Goal: Task Accomplishment & Management: Manage account settings

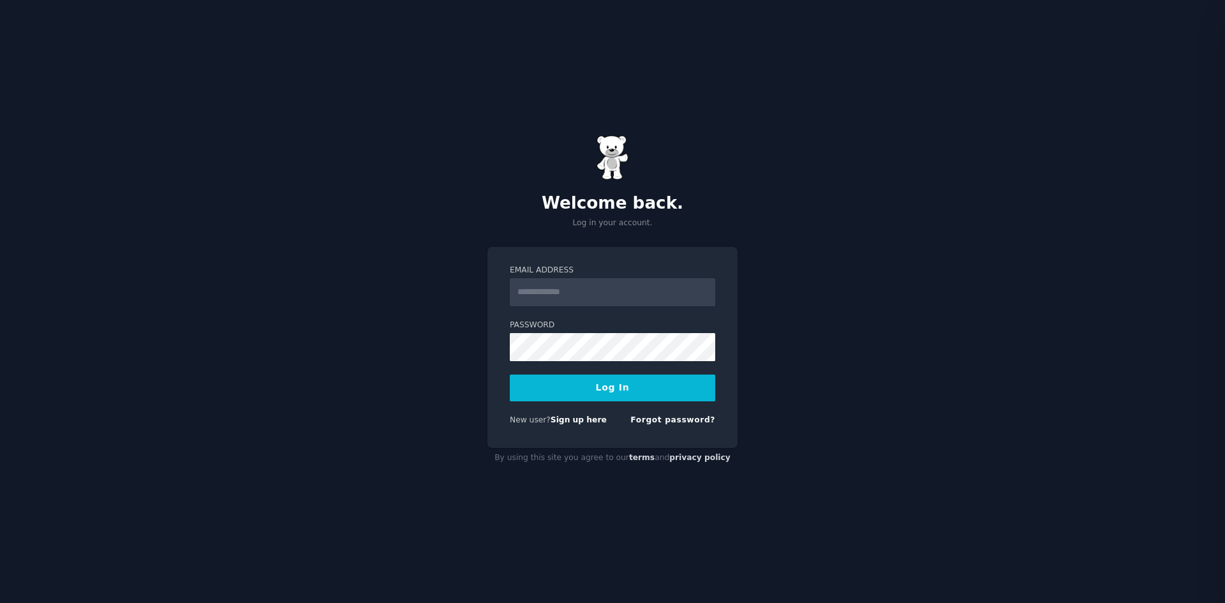
click at [616, 297] on input "Email Address" at bounding box center [612, 292] width 205 height 28
type input "**********"
click at [634, 397] on button "Log In" at bounding box center [612, 387] width 205 height 27
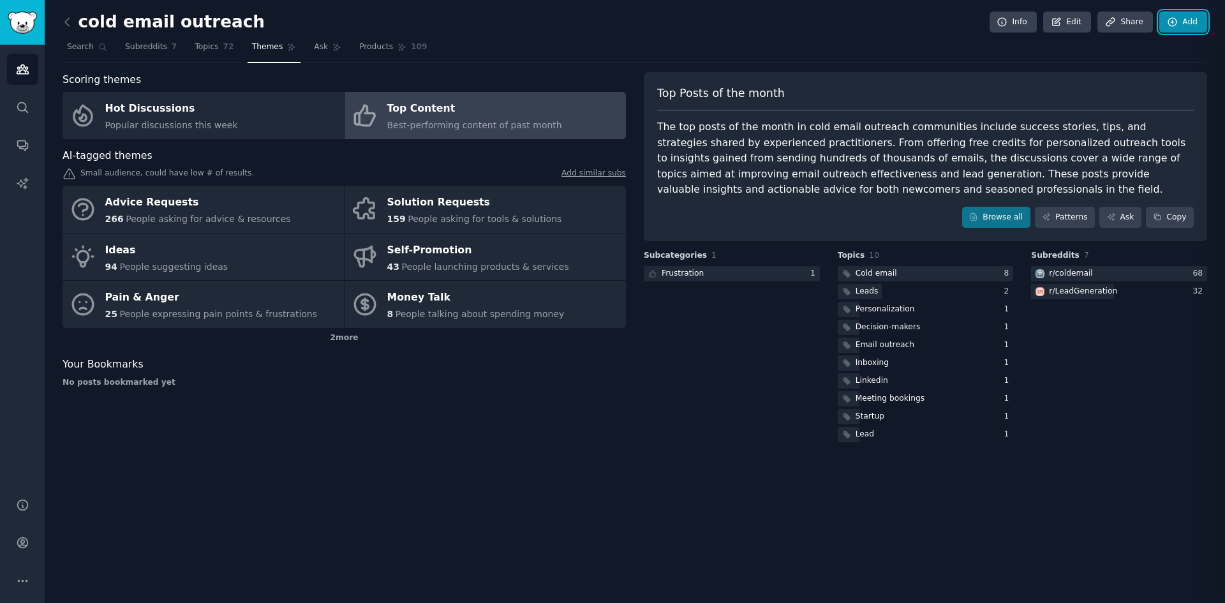
click at [1181, 22] on link "Add" at bounding box center [1183, 22] width 48 height 22
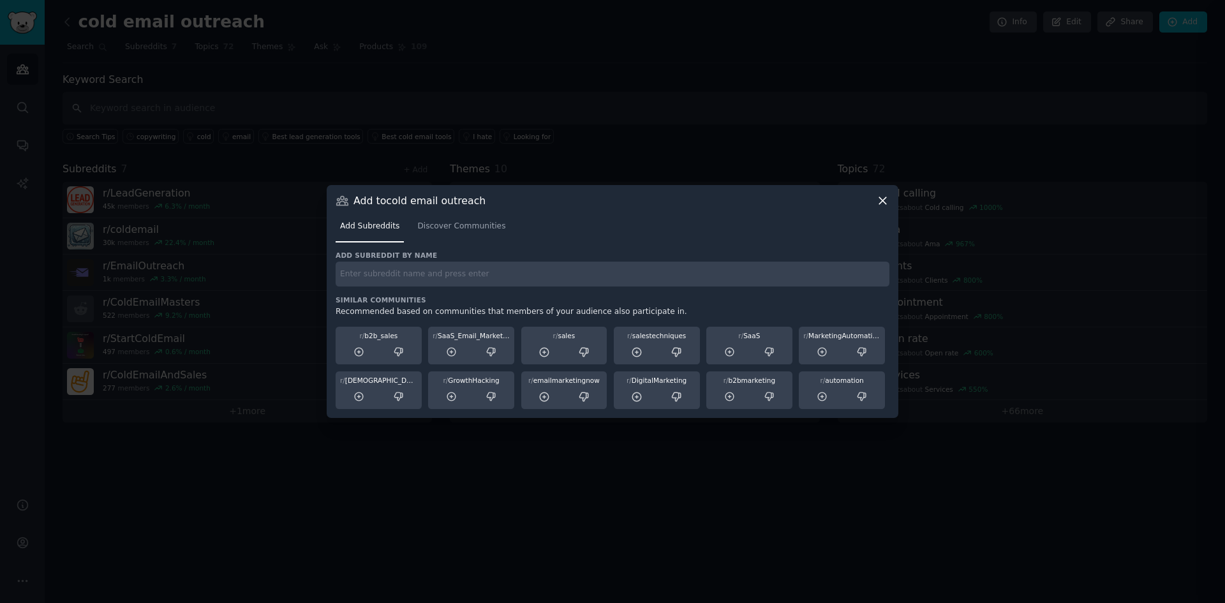
click at [885, 197] on icon at bounding box center [882, 200] width 7 height 7
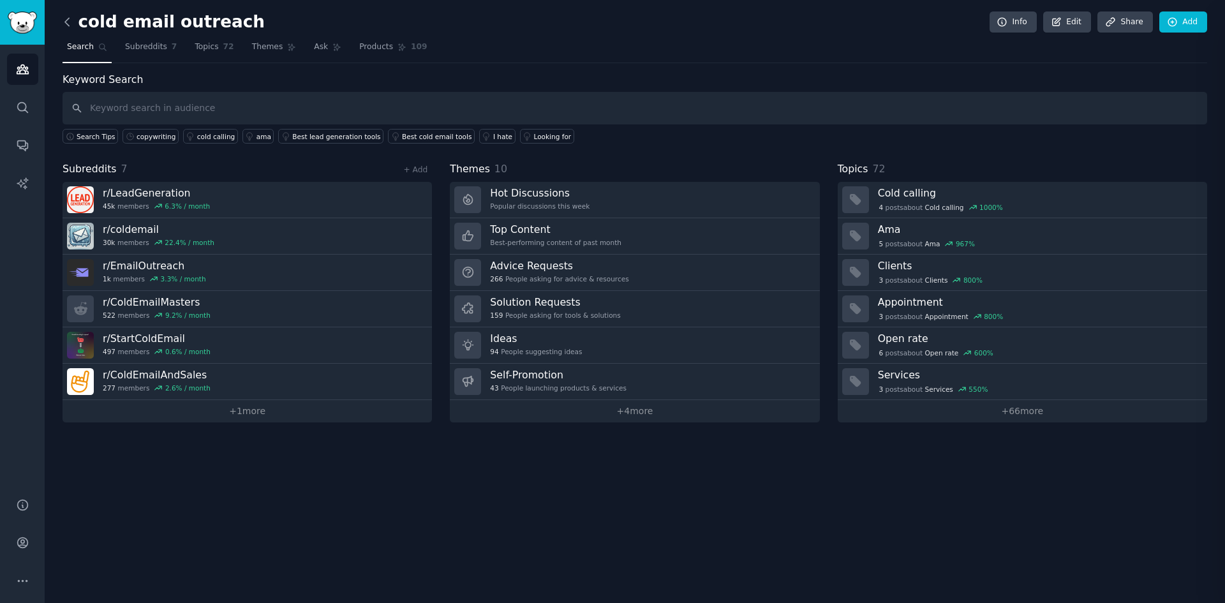
click at [68, 18] on icon at bounding box center [67, 22] width 4 height 8
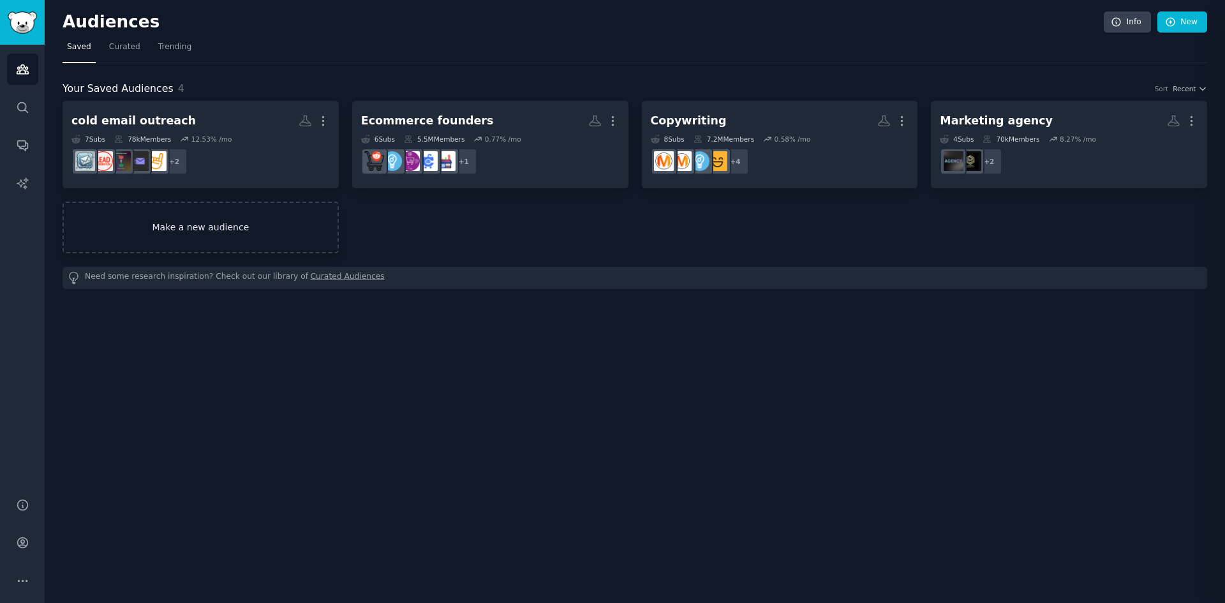
click at [222, 228] on link "Make a new audience" at bounding box center [201, 228] width 276 height 52
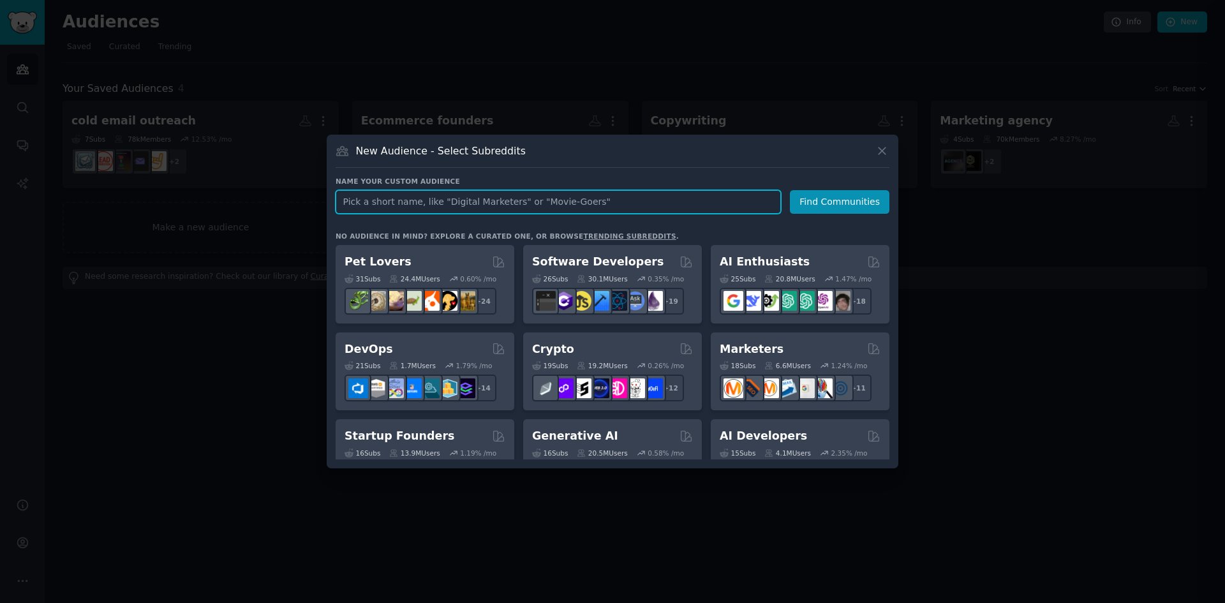
paste input "program makers, coaches, service providors"
click at [488, 201] on input "program makers, coaches, service providors" at bounding box center [557, 202] width 445 height 24
type input "program makers, coaches, service providers"
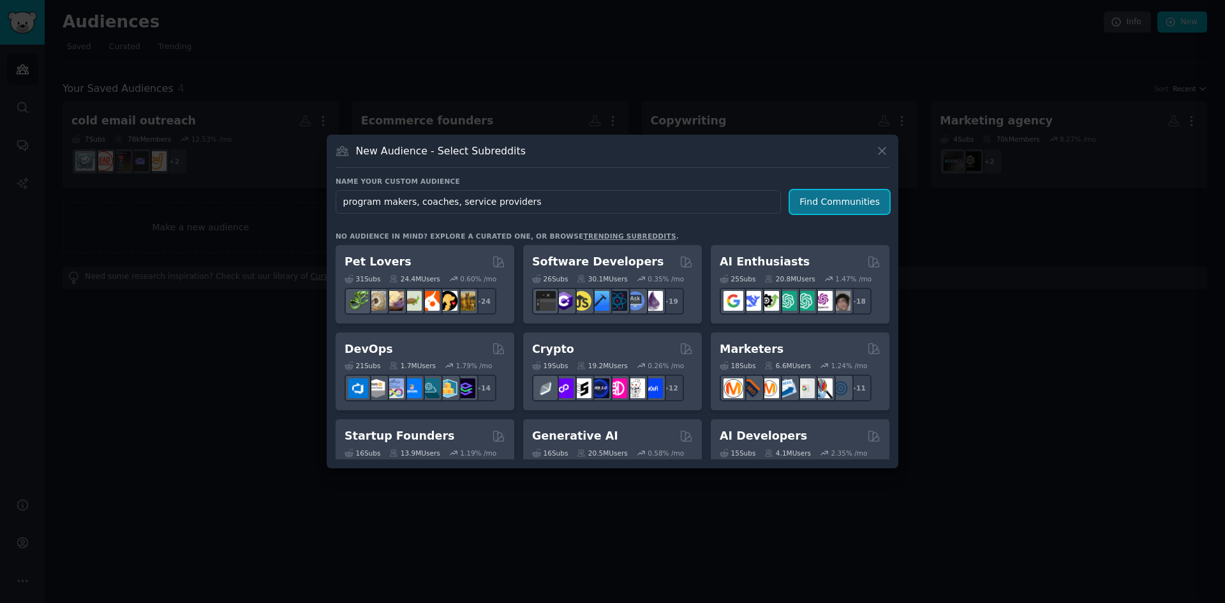
click at [855, 203] on button "Find Communities" at bounding box center [839, 202] width 99 height 24
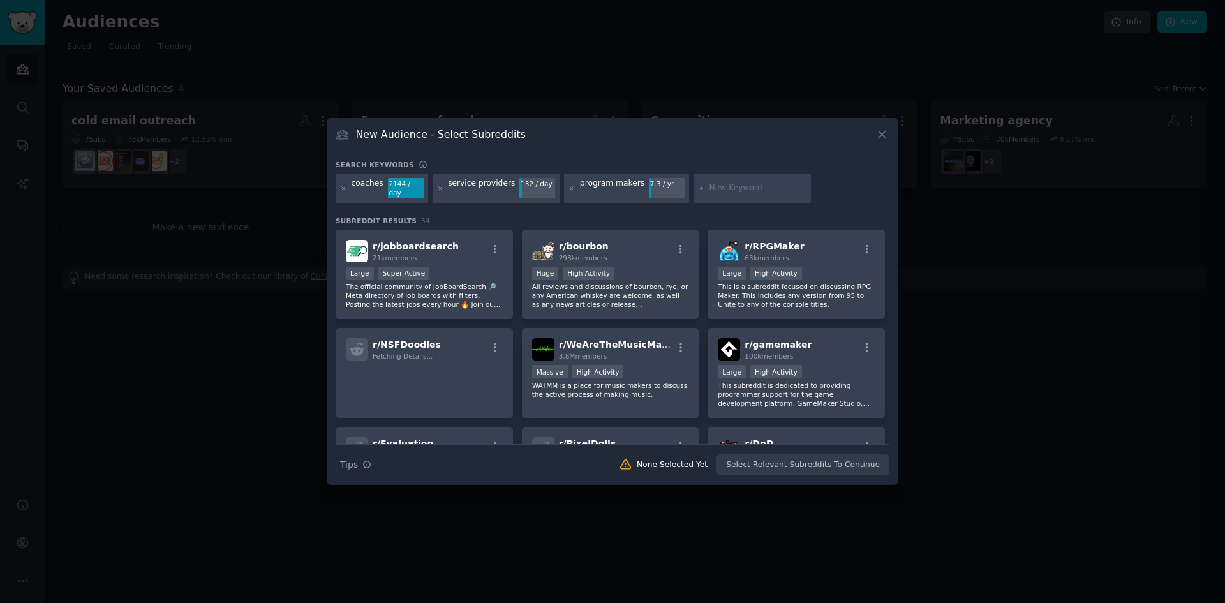
click at [741, 184] on input "text" at bounding box center [757, 187] width 97 height 11
paste input "r/Entrepreneur"
type input "r/Entrepreneur"
drag, startPoint x: 751, startPoint y: 188, endPoint x: 678, endPoint y: 183, distance: 73.5
click at [693, 183] on div "r/Entrepreneur" at bounding box center [751, 187] width 117 height 29
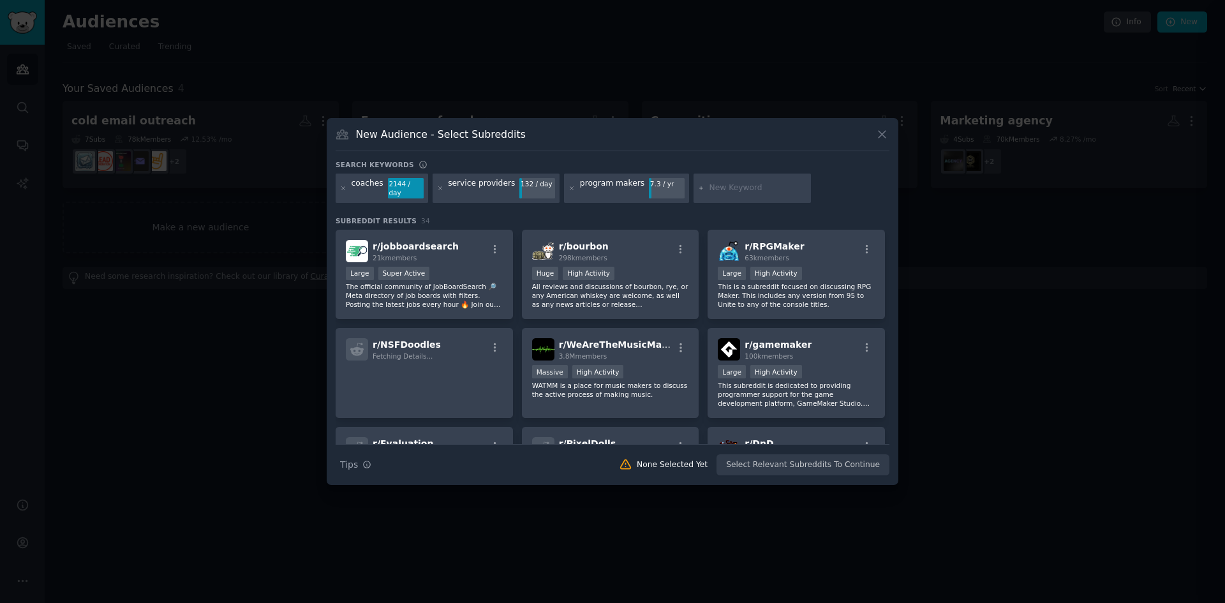
click at [889, 138] on div "New Audience - Select Subreddits Search keywords coaches 2144 / day service pro…" at bounding box center [612, 301] width 571 height 367
click at [889, 142] on div "New Audience - Select Subreddits Search keywords coaches 2144 / day service pro…" at bounding box center [612, 301] width 571 height 367
click at [461, 295] on p "The official community of JobBoardSearch 🔎 Meta directory of job boards with fi…" at bounding box center [424, 295] width 157 height 27
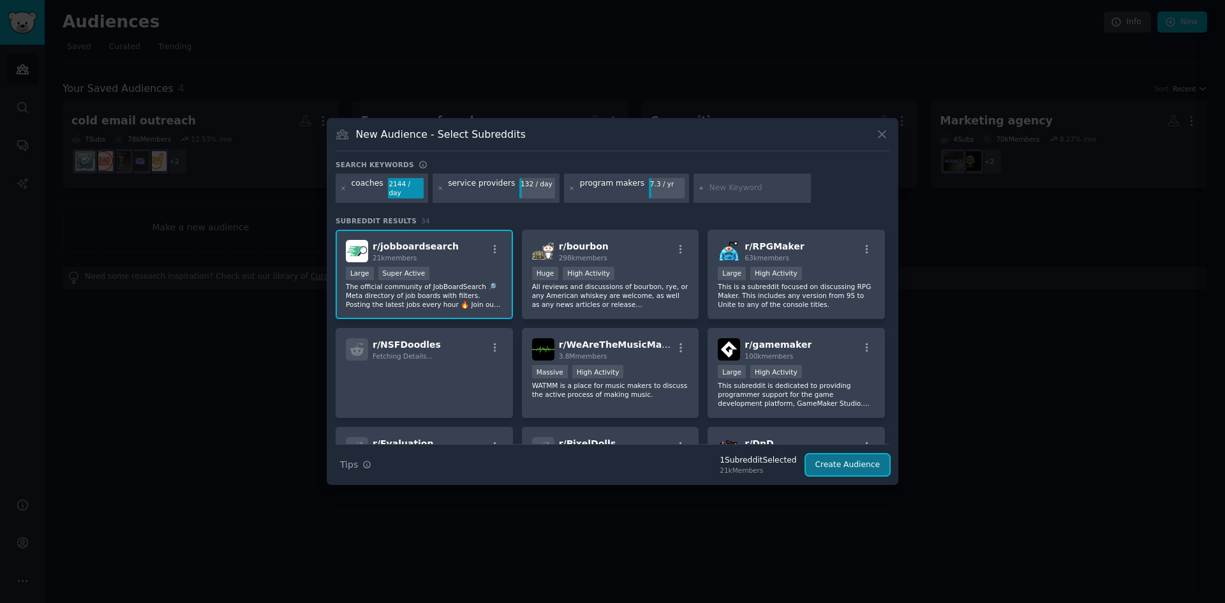
click at [827, 460] on button "Create Audience" at bounding box center [848, 465] width 84 height 22
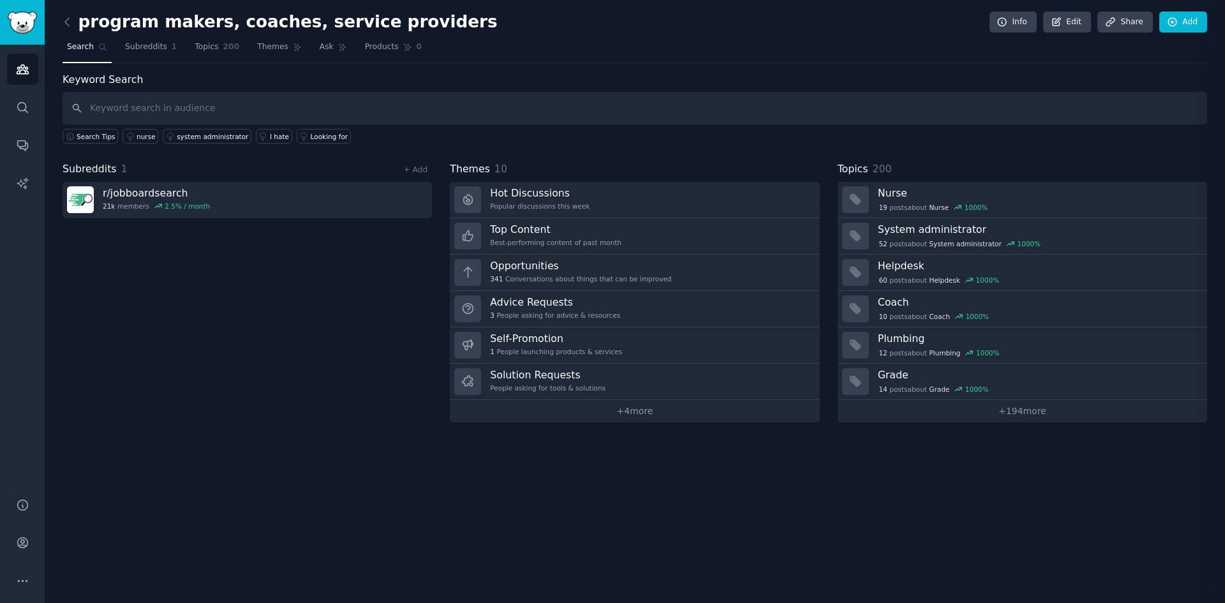
click at [298, 302] on div "Subreddits 1 + Add r/ jobboardsearch 21k members 2.5 % / month" at bounding box center [247, 291] width 369 height 261
click at [415, 168] on link "+ Add" at bounding box center [415, 169] width 24 height 9
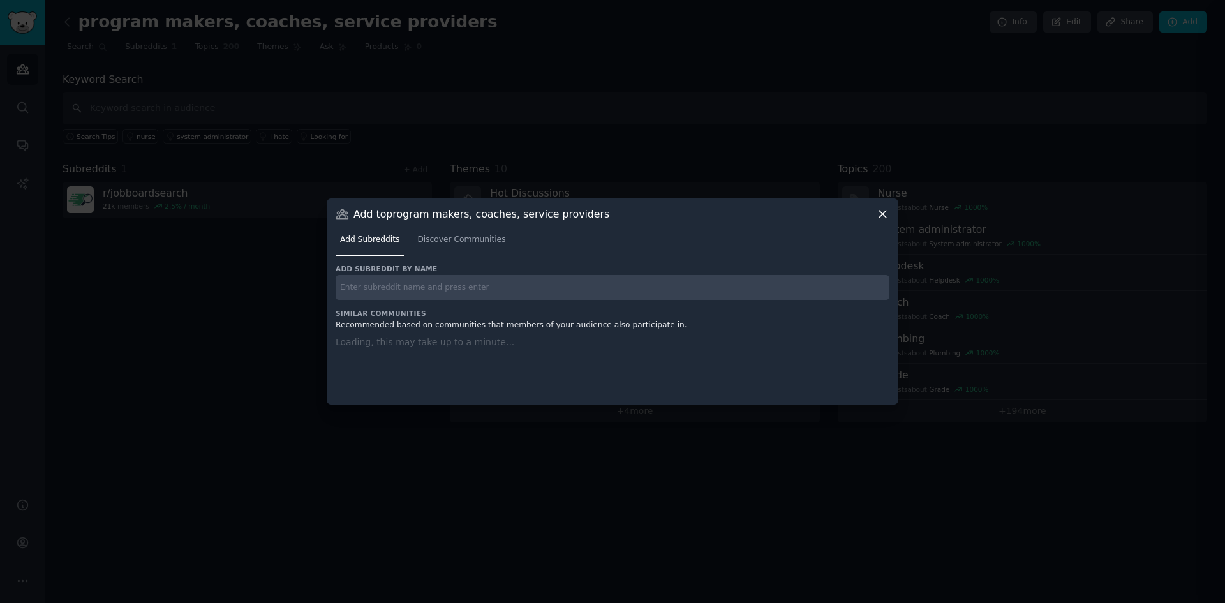
click at [408, 290] on input "text" at bounding box center [612, 287] width 554 height 25
paste input "r/Entrepreneur"
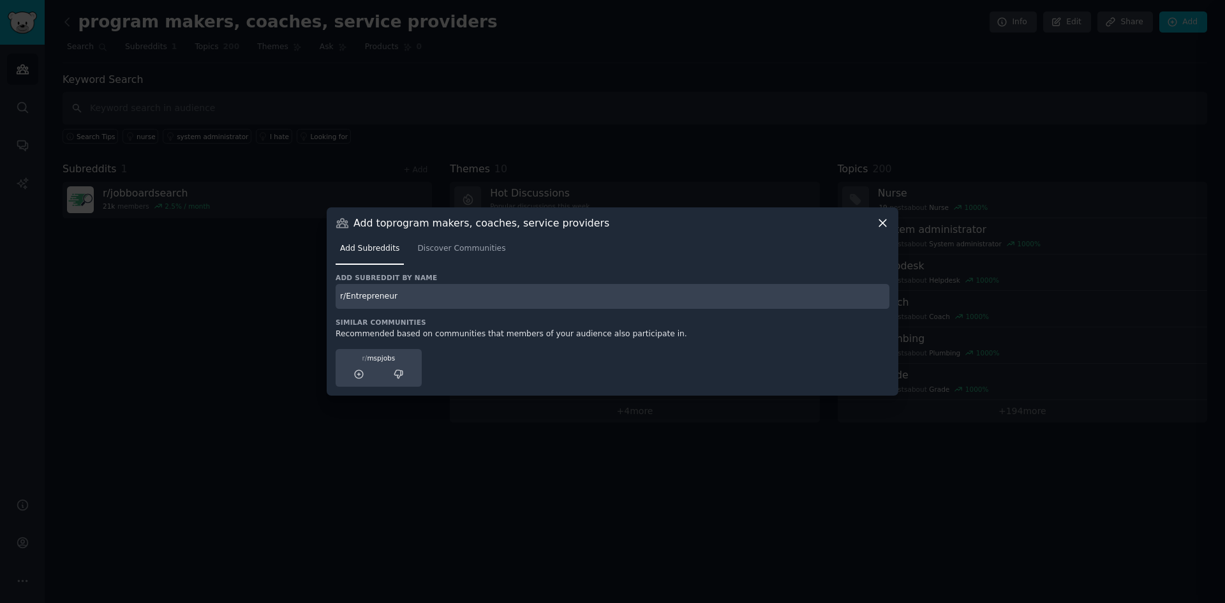
type input "r/Entrepreneur"
drag, startPoint x: 347, startPoint y: 297, endPoint x: 328, endPoint y: 297, distance: 19.1
click at [328, 297] on div "Add to program makers, coaches, service providers Add Subreddits Discover Commu…" at bounding box center [612, 301] width 571 height 188
click at [378, 298] on input "r/Entrepreneur" at bounding box center [612, 296] width 554 height 25
click at [443, 299] on input "r/Entrepreneur" at bounding box center [612, 296] width 554 height 25
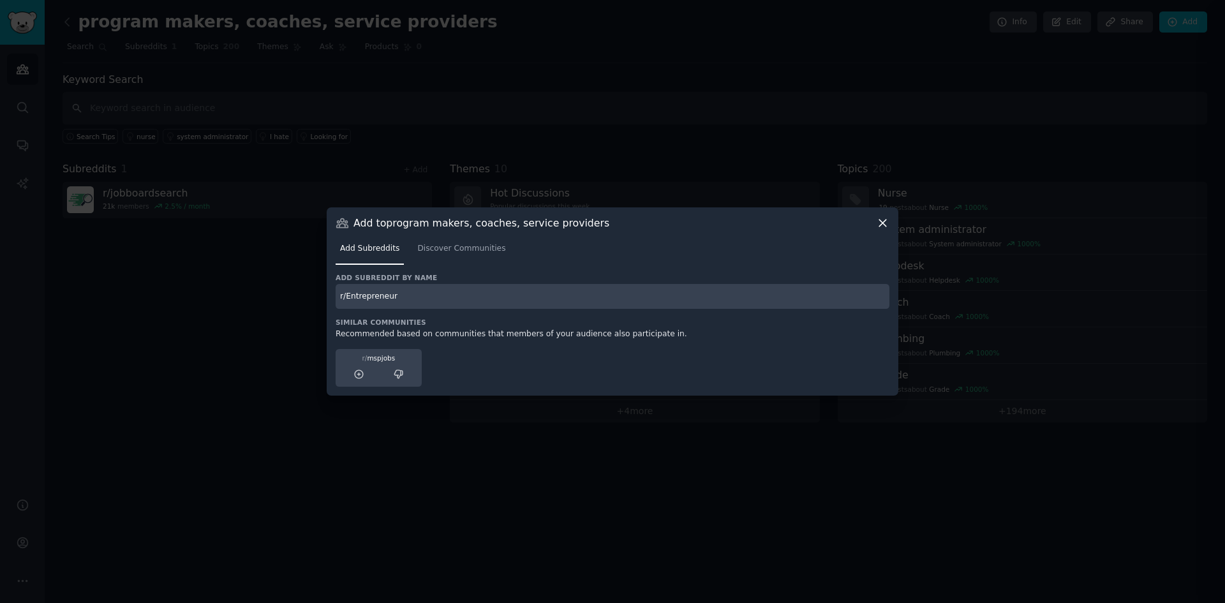
click at [655, 298] on input "r/Entrepreneur" at bounding box center [612, 296] width 554 height 25
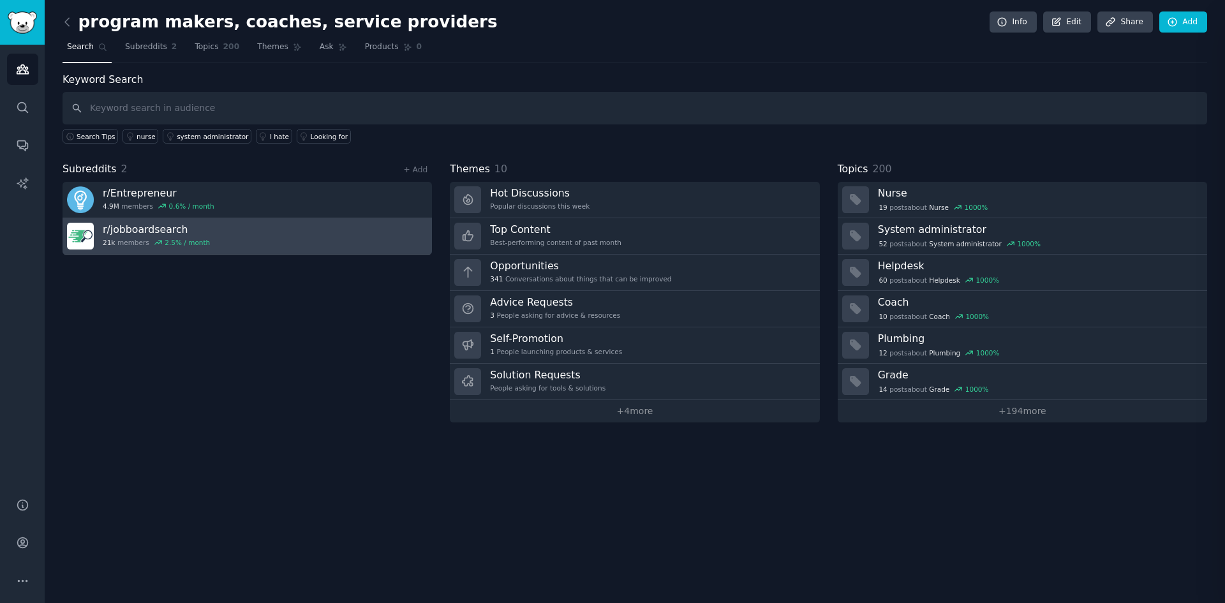
click at [394, 235] on link "r/ jobboardsearch 21k members 2.5 % / month" at bounding box center [247, 236] width 369 height 36
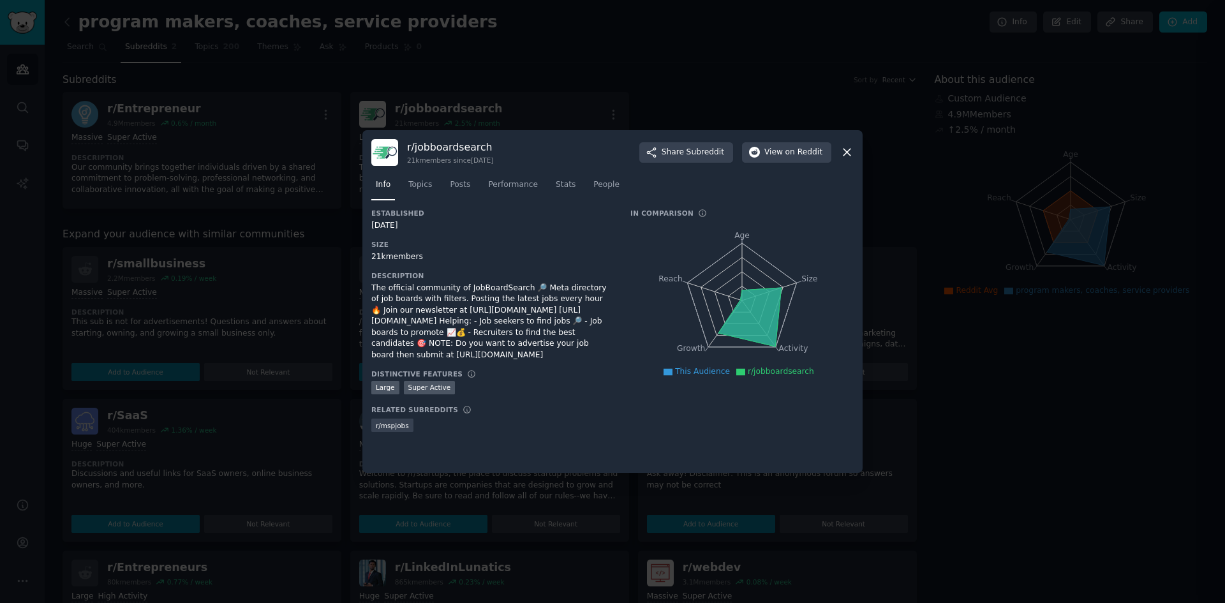
click at [846, 151] on icon at bounding box center [846, 151] width 13 height 13
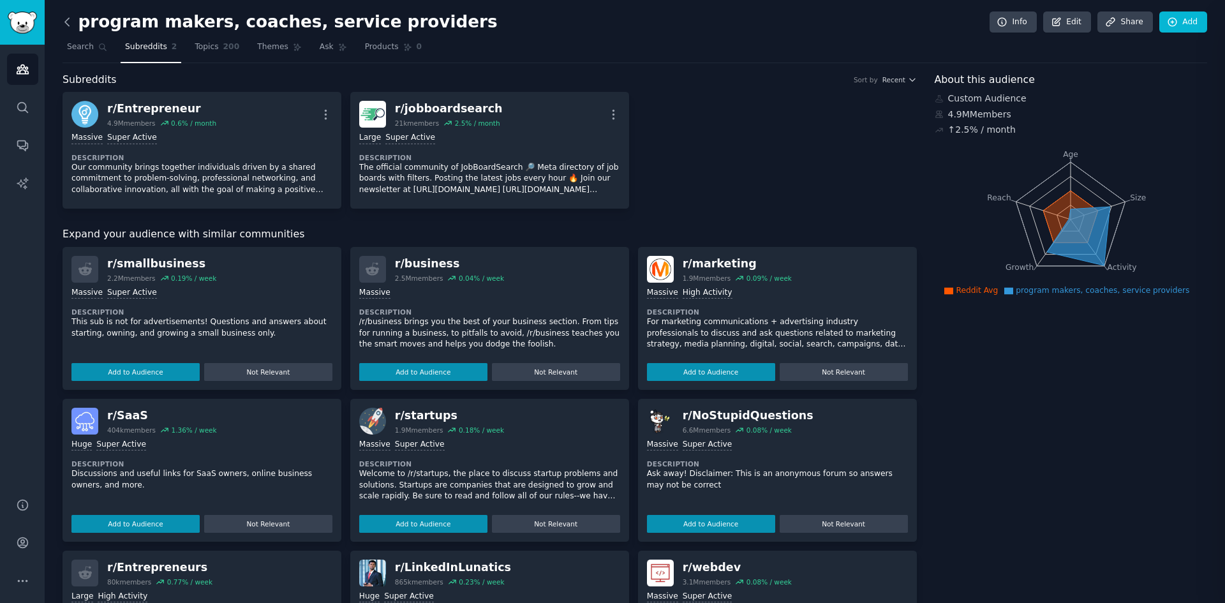
click at [65, 22] on icon at bounding box center [67, 22] width 4 height 8
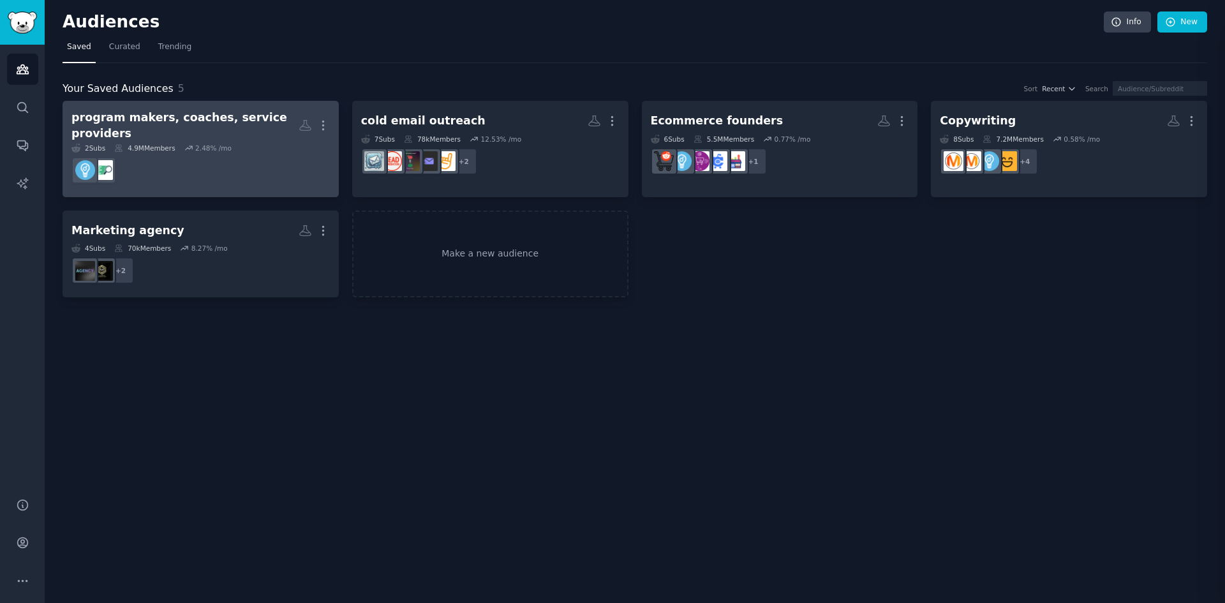
click at [260, 164] on dd at bounding box center [200, 170] width 258 height 36
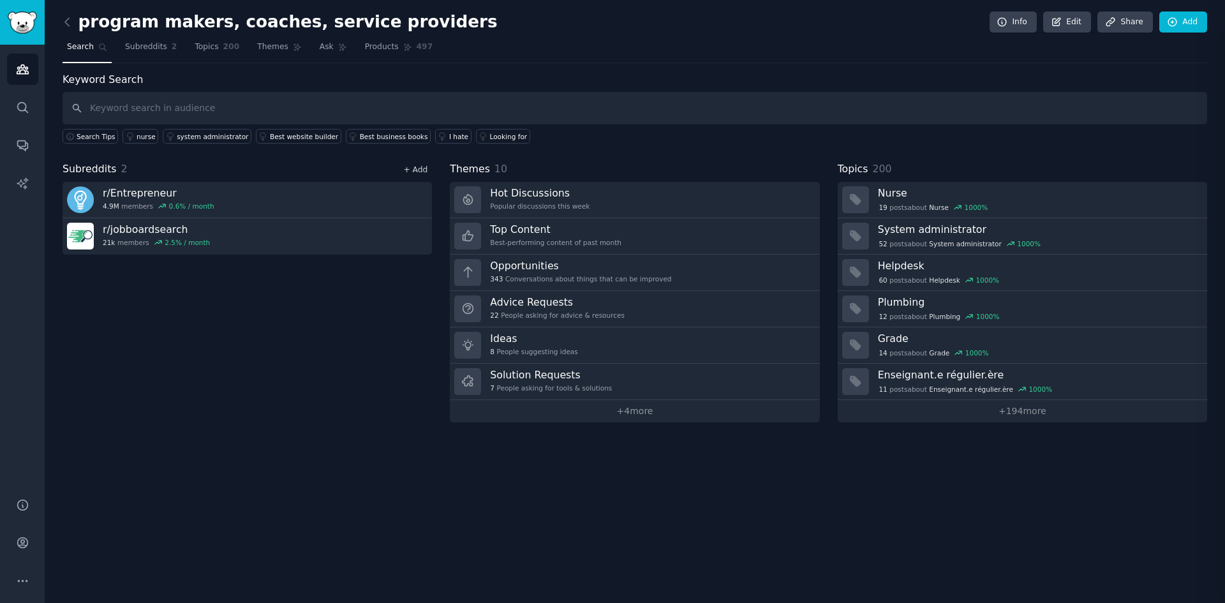
click at [424, 166] on link "+ Add" at bounding box center [415, 169] width 24 height 9
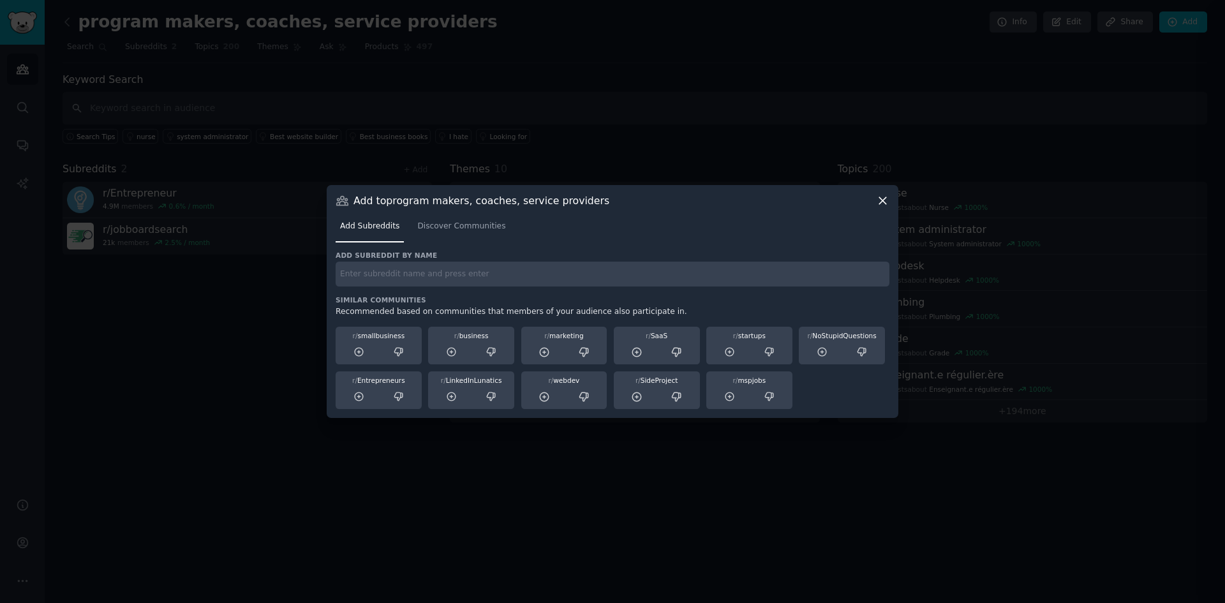
click at [453, 277] on input "text" at bounding box center [612, 274] width 554 height 25
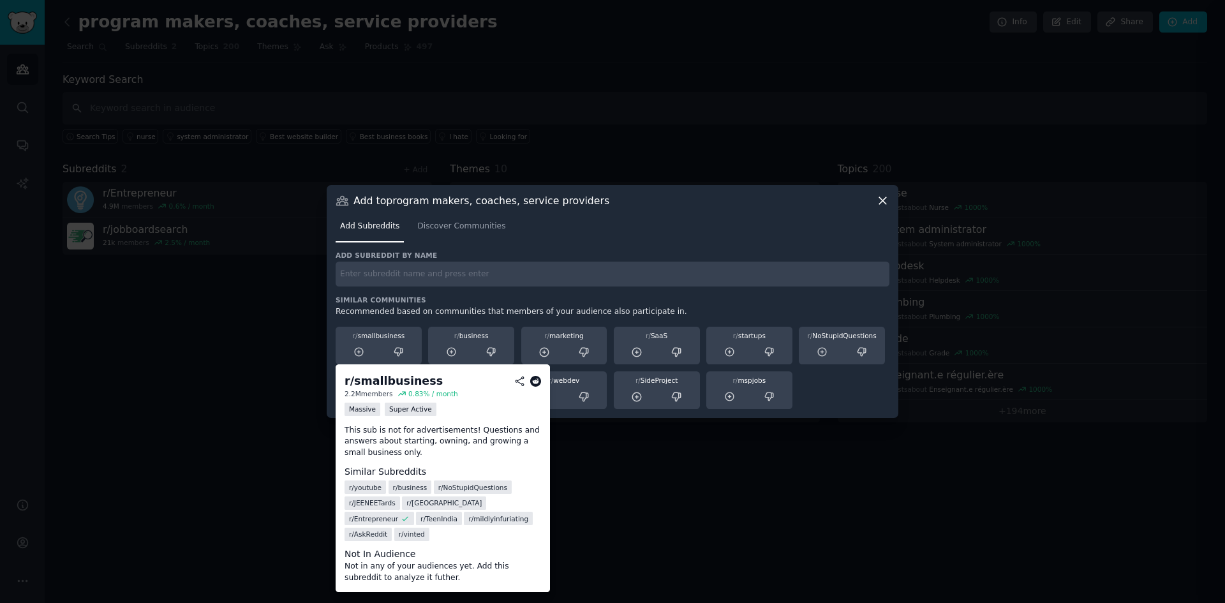
click at [375, 336] on div "r/ smallbusiness" at bounding box center [378, 335] width 77 height 9
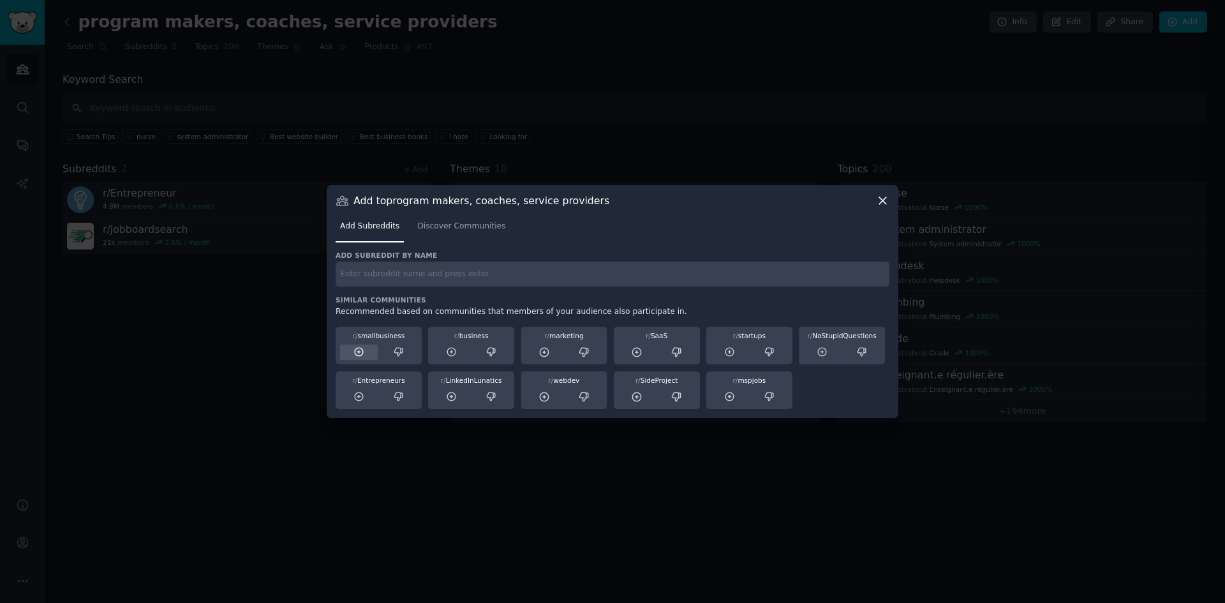
click at [357, 351] on icon at bounding box center [358, 351] width 11 height 11
click at [499, 269] on input "text" at bounding box center [612, 274] width 554 height 25
type input "r/coaching"
click at [876, 202] on icon at bounding box center [882, 200] width 13 height 13
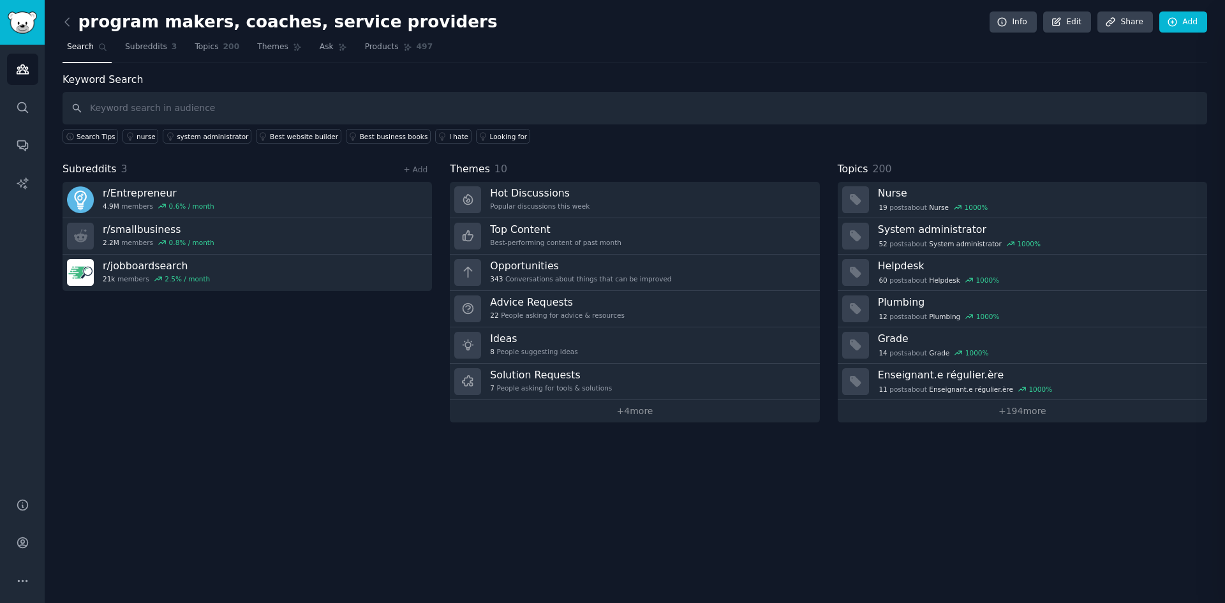
drag, startPoint x: 342, startPoint y: 279, endPoint x: 272, endPoint y: 324, distance: 83.0
click at [272, 324] on div "Subreddits 3 + Add r/ Entrepreneur 4.9M members 0.6 % / month r/ smallbusiness …" at bounding box center [247, 291] width 369 height 261
click at [416, 168] on link "+ Add" at bounding box center [415, 169] width 24 height 9
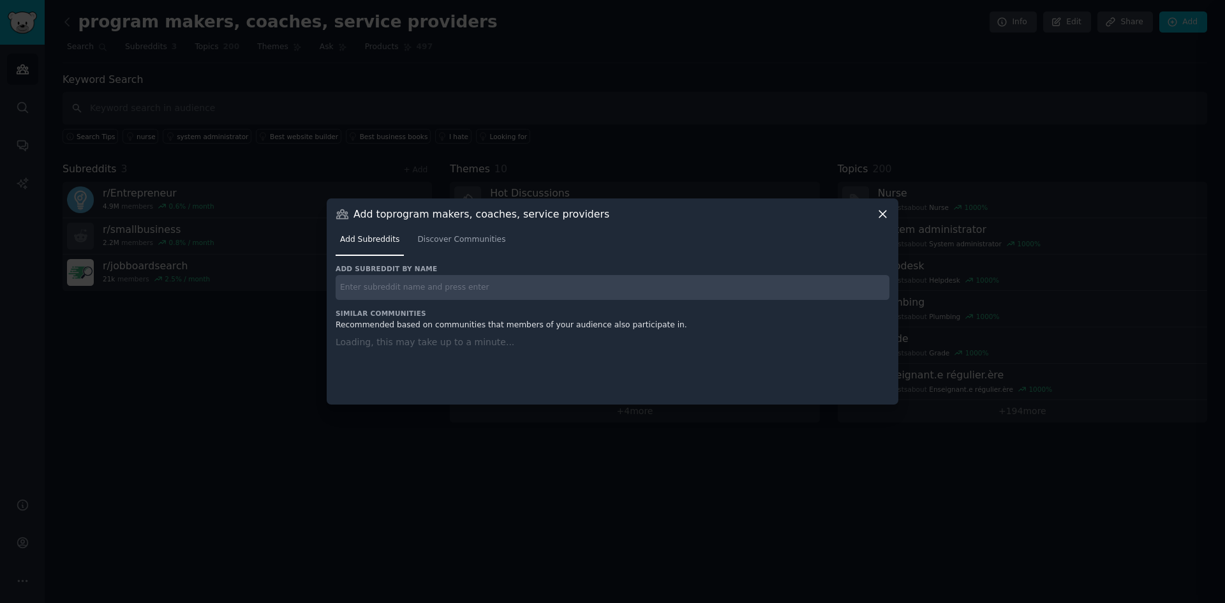
click at [403, 283] on input "text" at bounding box center [612, 287] width 554 height 25
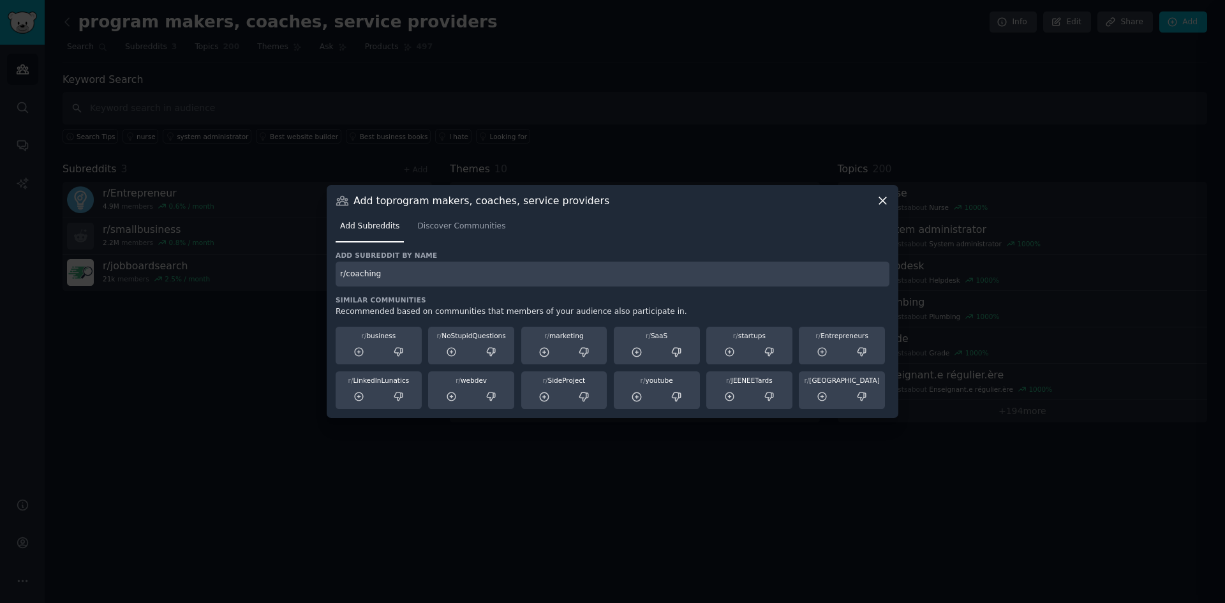
click at [379, 281] on input "r/coaching" at bounding box center [612, 274] width 554 height 25
paste input "C"
type input "r/Coaching"
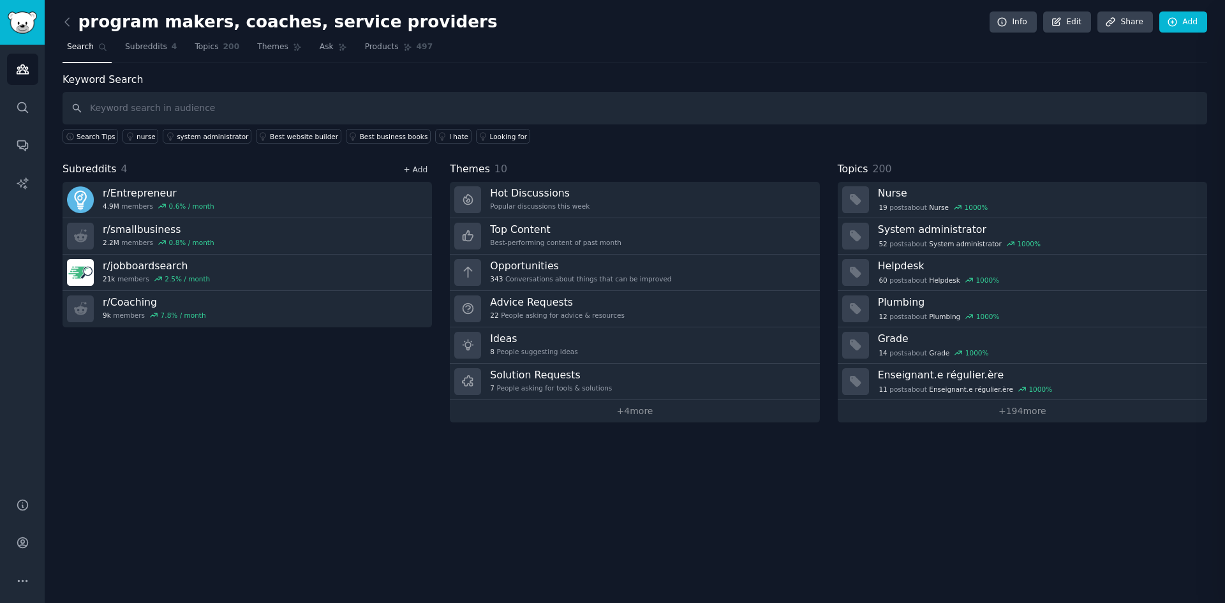
click at [421, 168] on link "+ Add" at bounding box center [415, 169] width 24 height 9
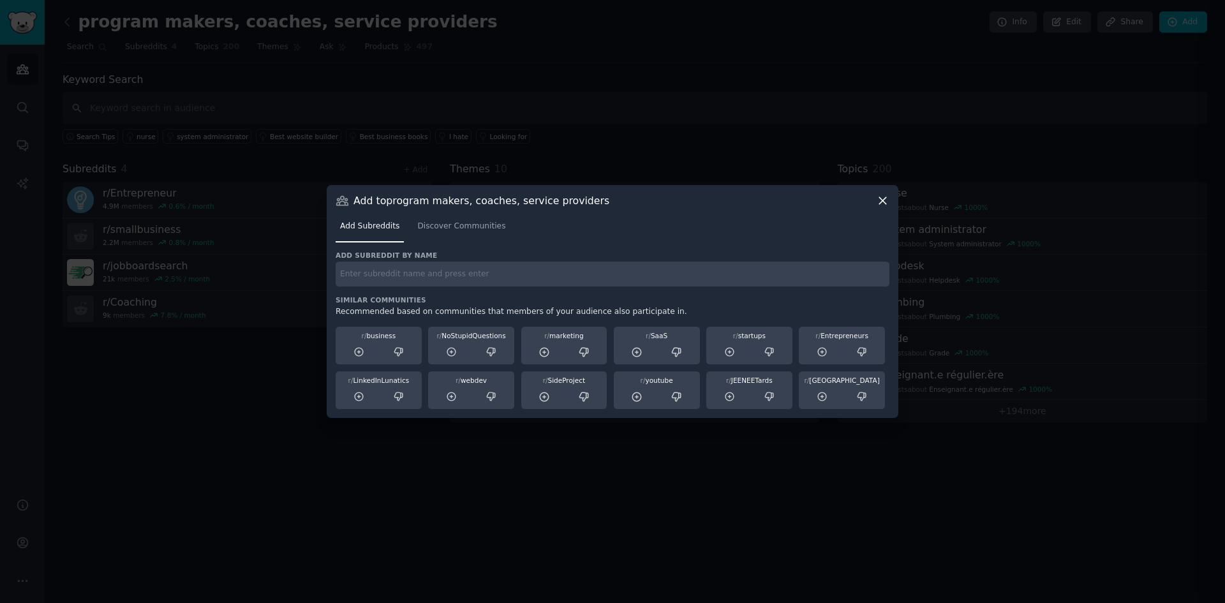
click at [490, 269] on input "text" at bounding box center [612, 274] width 554 height 25
paste input "r/lifecoach"
type input "r/lifecoach"
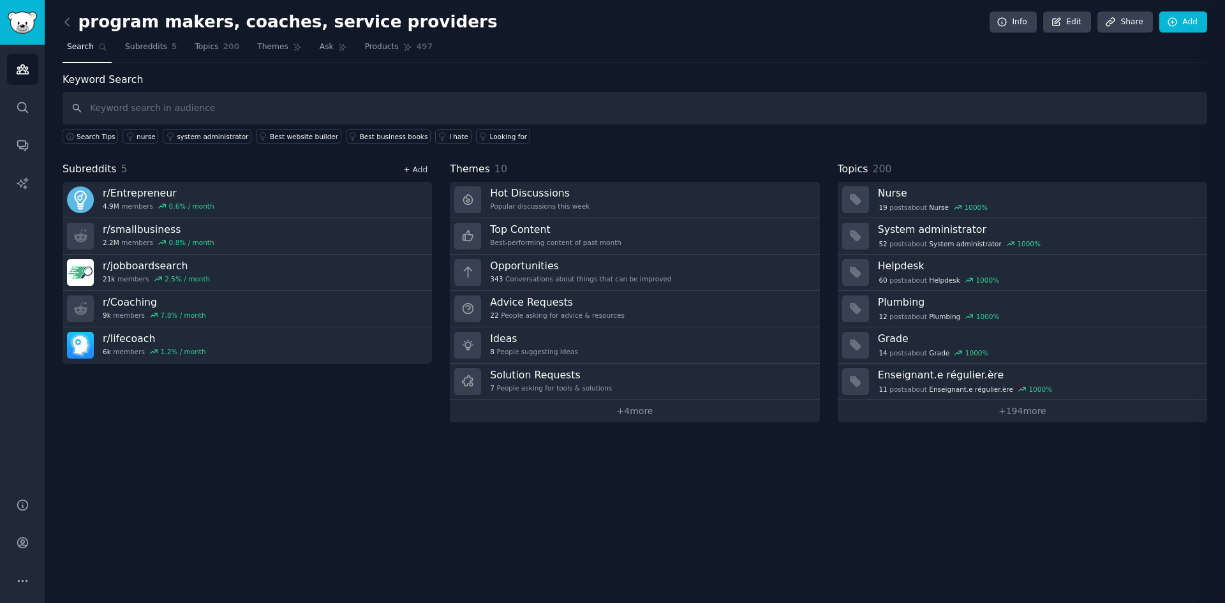
click at [418, 166] on link "+ Add" at bounding box center [415, 169] width 24 height 9
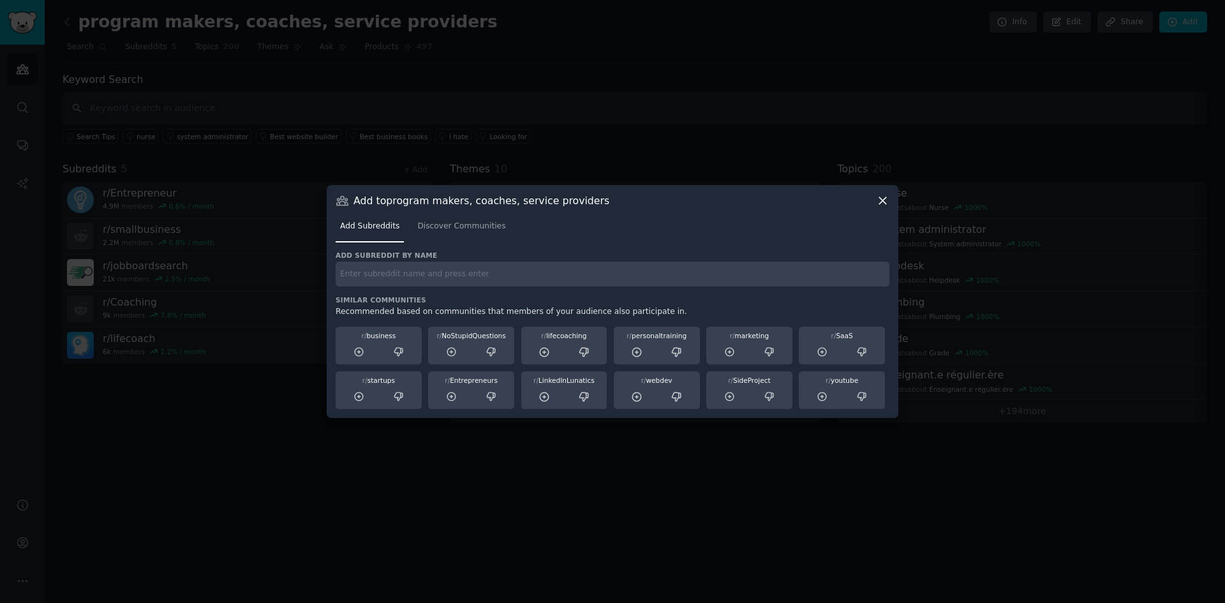
click at [473, 279] on input "text" at bounding box center [612, 274] width 554 height 25
paste input "r/Startups"
type input "r/Startups"
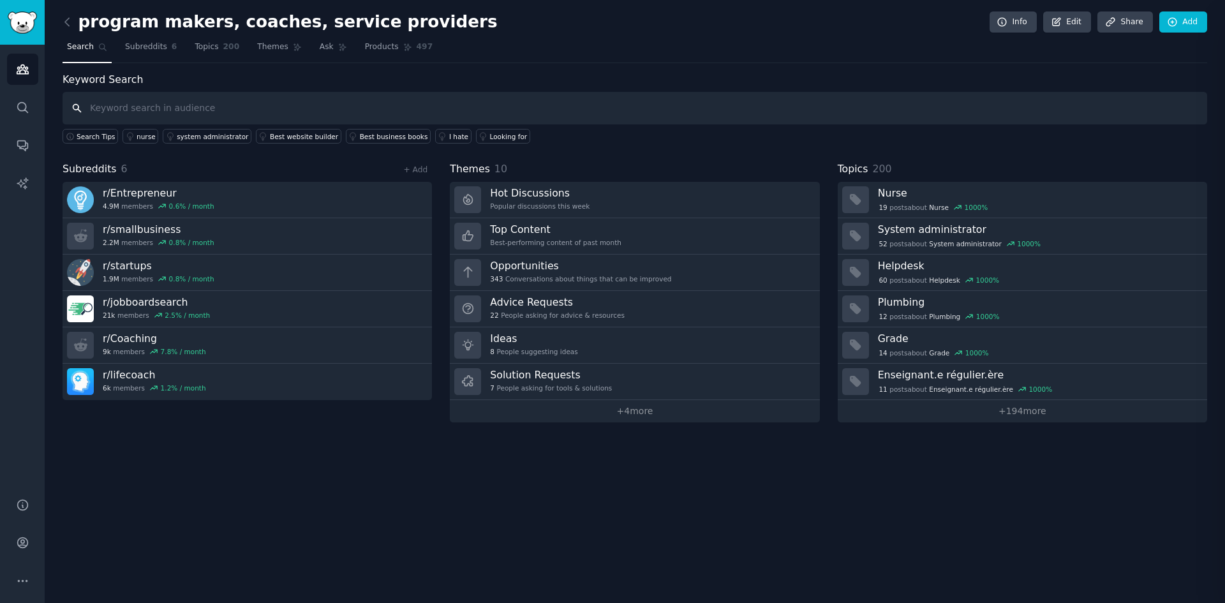
click at [156, 103] on input "text" at bounding box center [635, 108] width 1144 height 33
paste input "r/Marketing"
type input "r/Marketing"
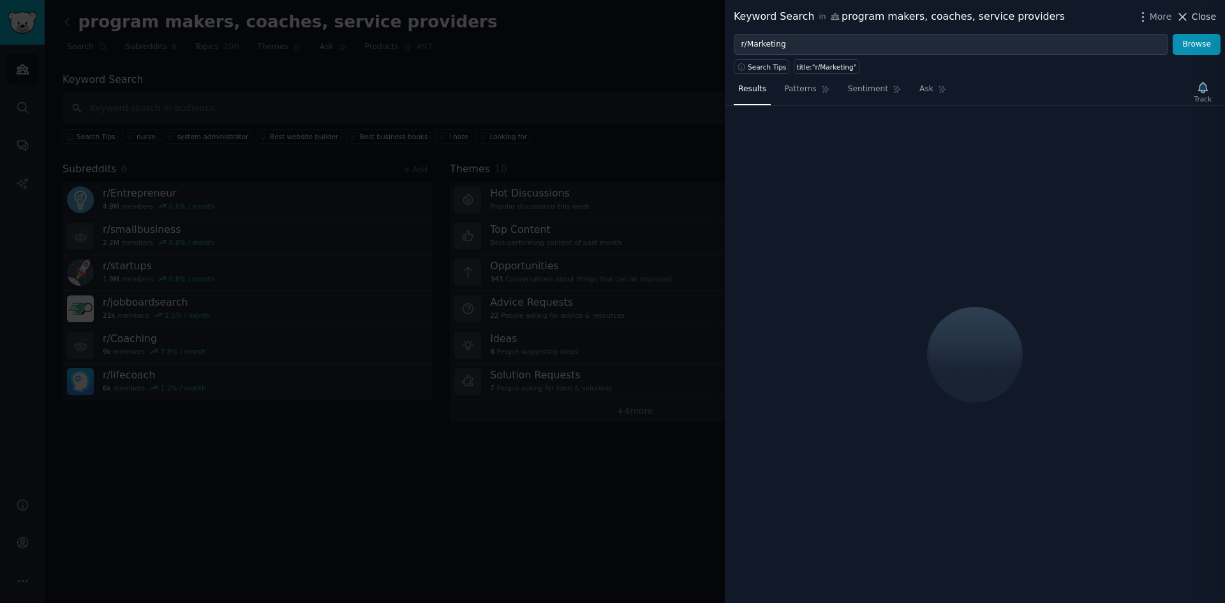
click at [1195, 19] on span "Close" at bounding box center [1203, 16] width 24 height 13
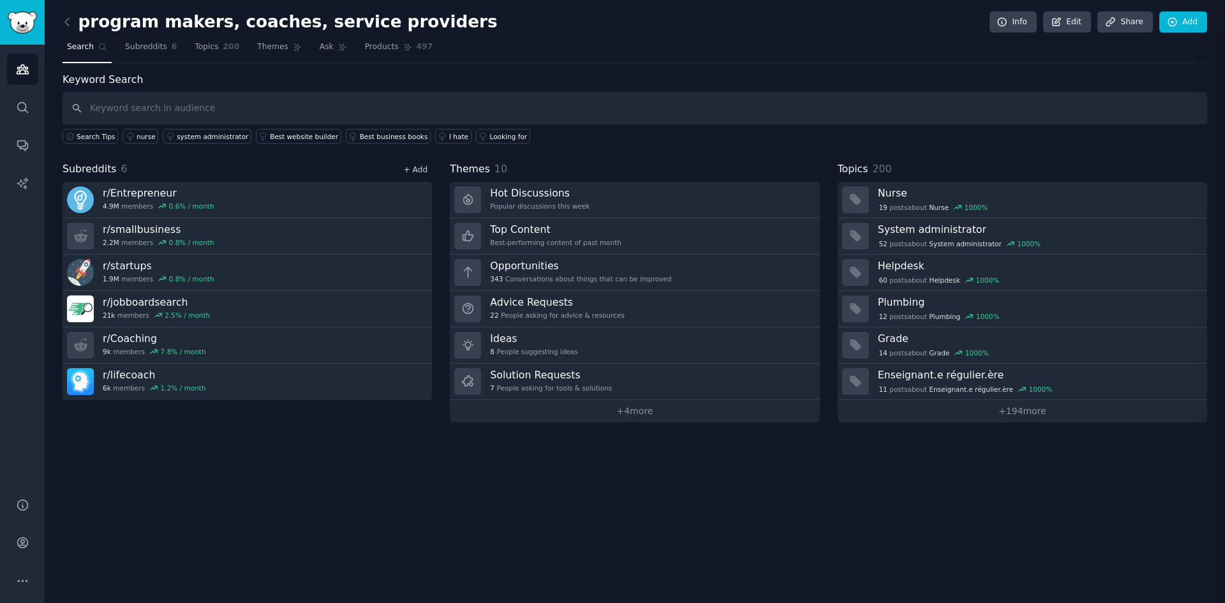
click at [425, 166] on link "+ Add" at bounding box center [415, 169] width 24 height 9
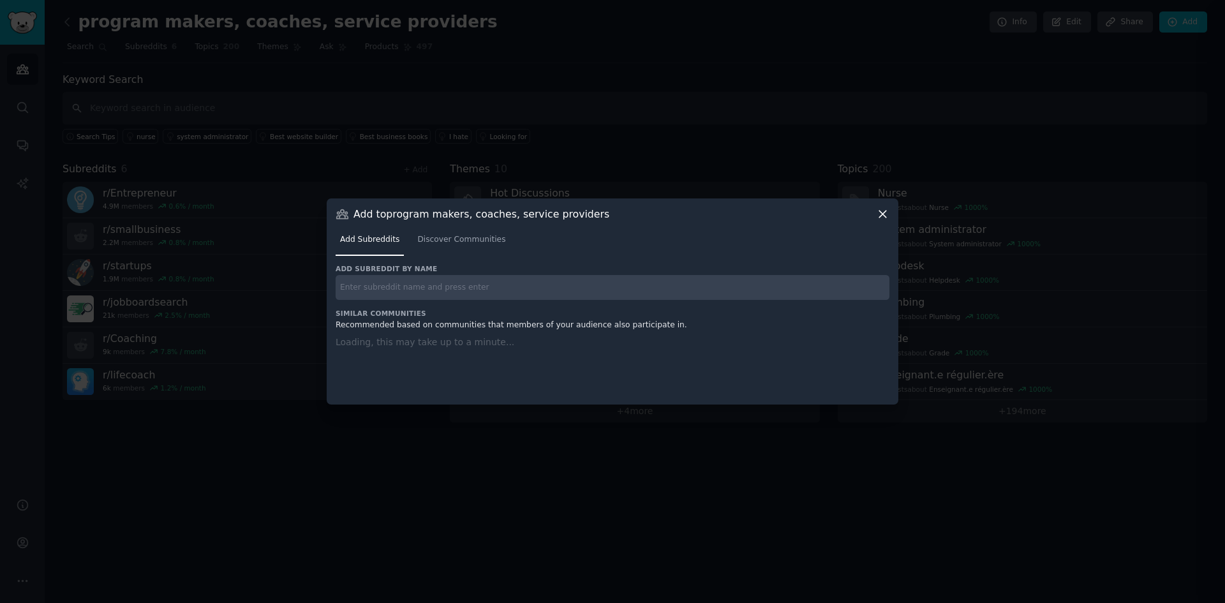
click at [430, 283] on input "text" at bounding box center [612, 287] width 554 height 25
paste input "r/Marketing"
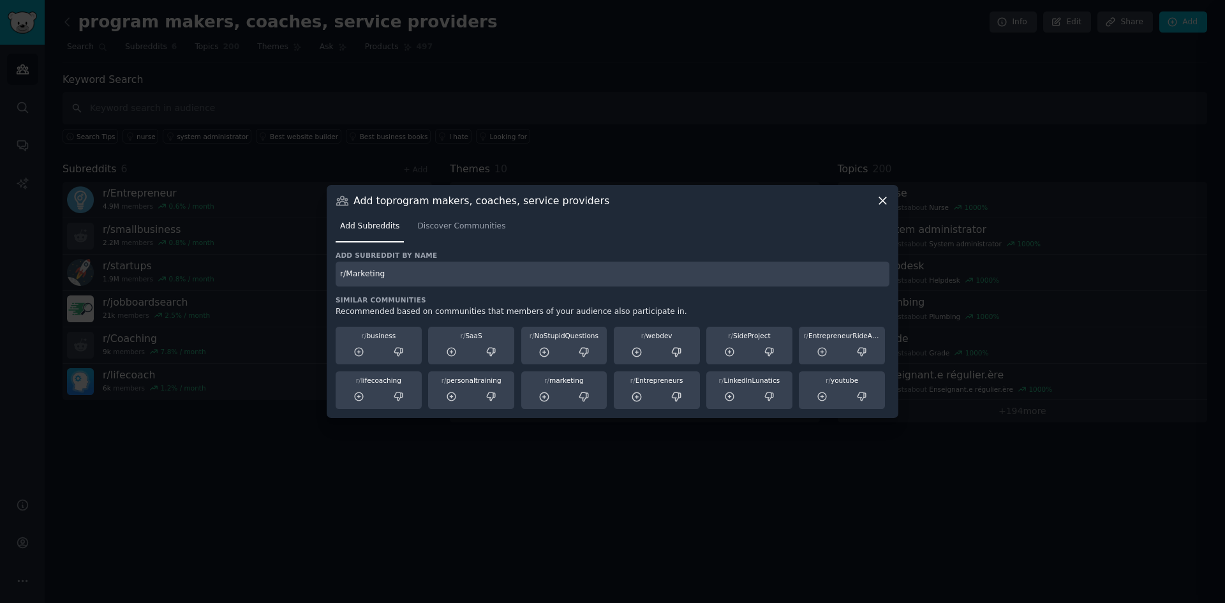
type input "r/Marketing"
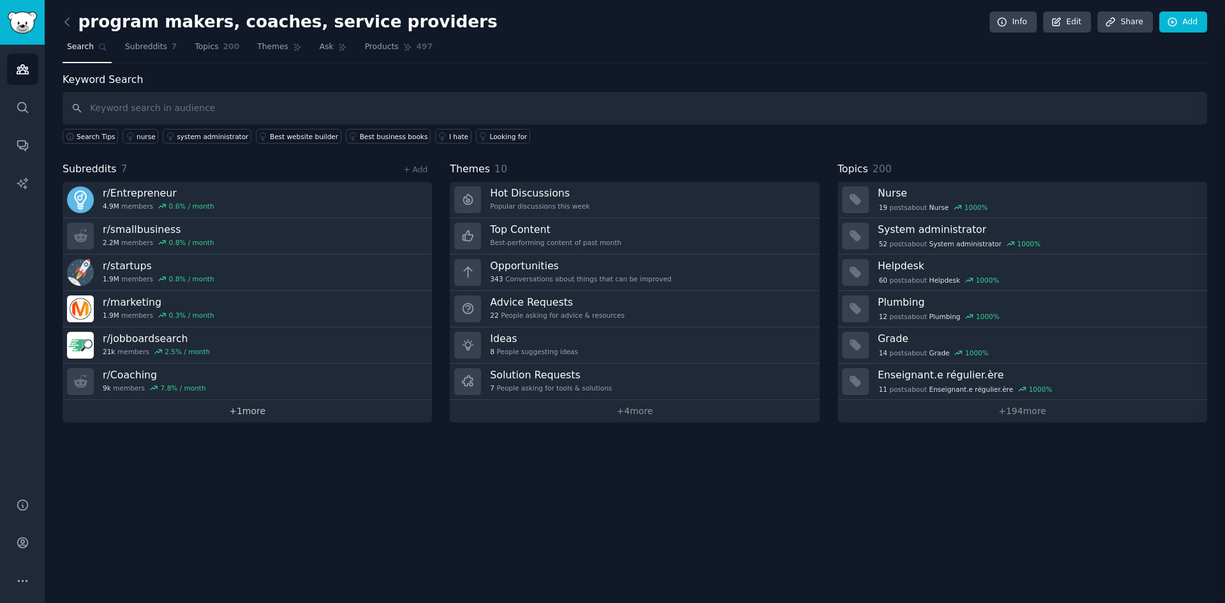
click at [235, 413] on link "+ 1 more" at bounding box center [247, 411] width 369 height 22
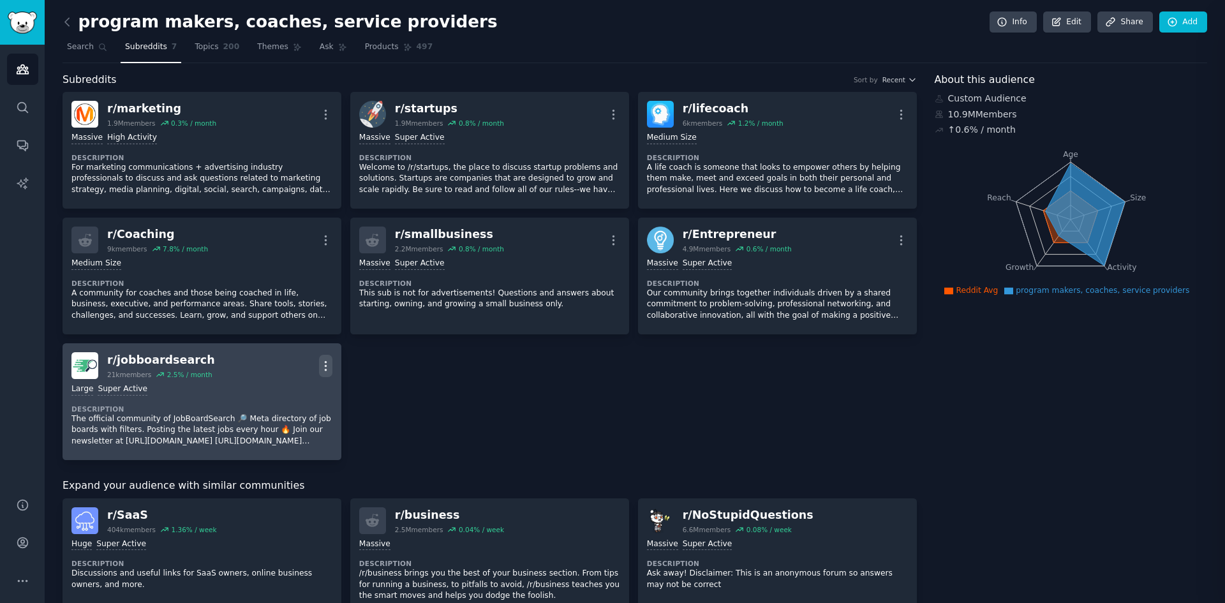
click at [322, 364] on icon "button" at bounding box center [325, 365] width 13 height 13
click at [267, 418] on p "Delete" at bounding box center [275, 414] width 29 height 13
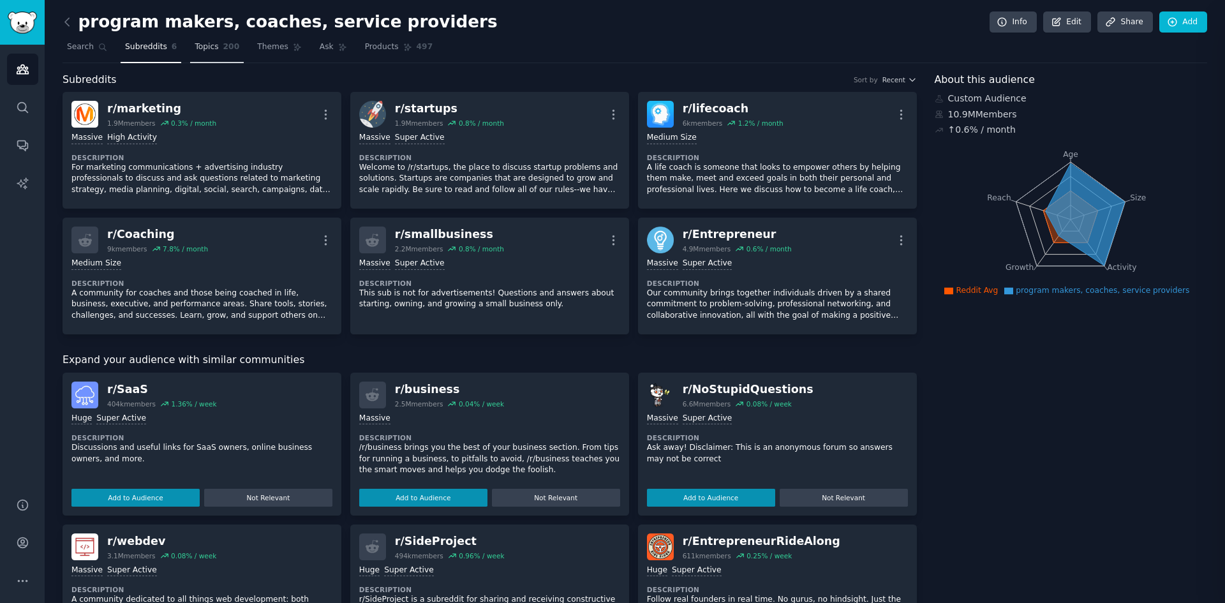
drag, startPoint x: 202, startPoint y: 43, endPoint x: 196, endPoint y: 58, distance: 15.5
click at [202, 43] on span "Topics" at bounding box center [207, 46] width 24 height 11
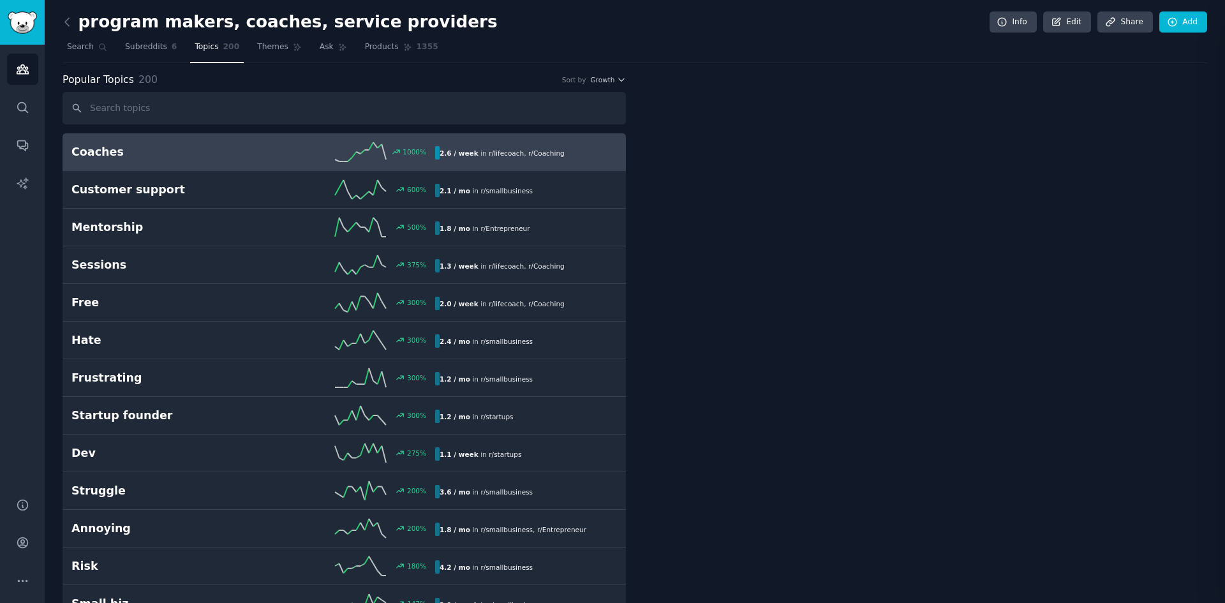
click at [267, 145] on div "1000 %" at bounding box center [344, 151] width 182 height 19
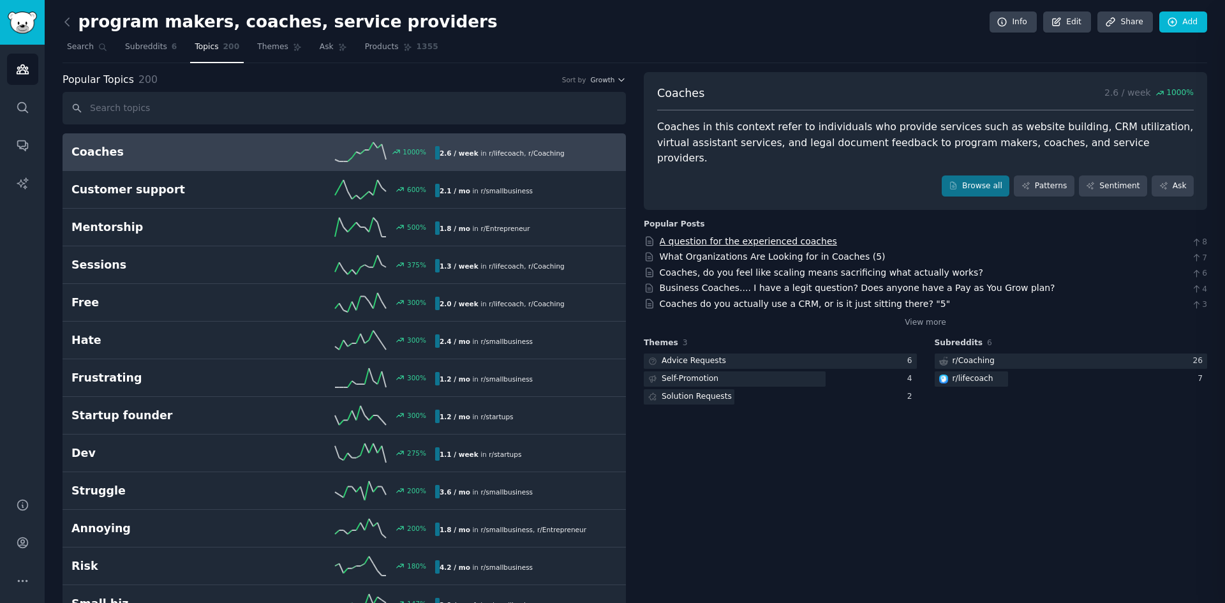
click at [762, 236] on link "A question for the experienced coaches" at bounding box center [747, 241] width 177 height 10
click at [783, 267] on link "Coaches, do you feel like scaling means sacrificing what actually works?" at bounding box center [820, 272] width 323 height 10
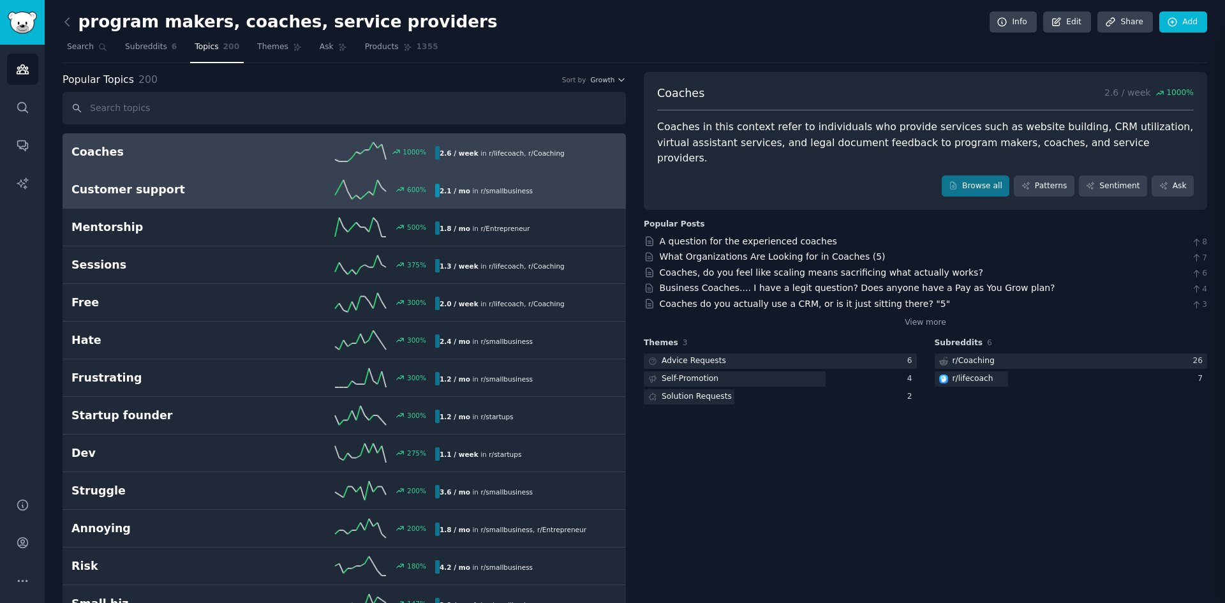
click at [171, 191] on h2 "Customer support" at bounding box center [162, 190] width 182 height 16
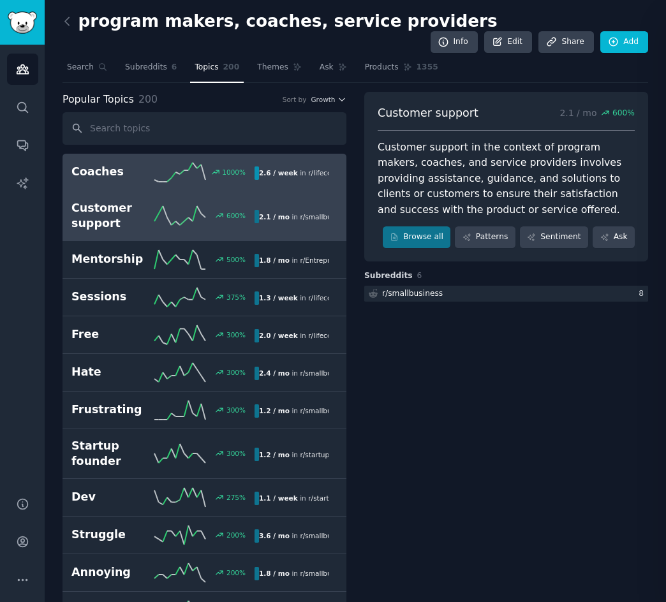
click at [133, 167] on link "Coaches 1000 % 2.6 / week in r/ lifecoach , r/ Coaching" at bounding box center [205, 173] width 284 height 38
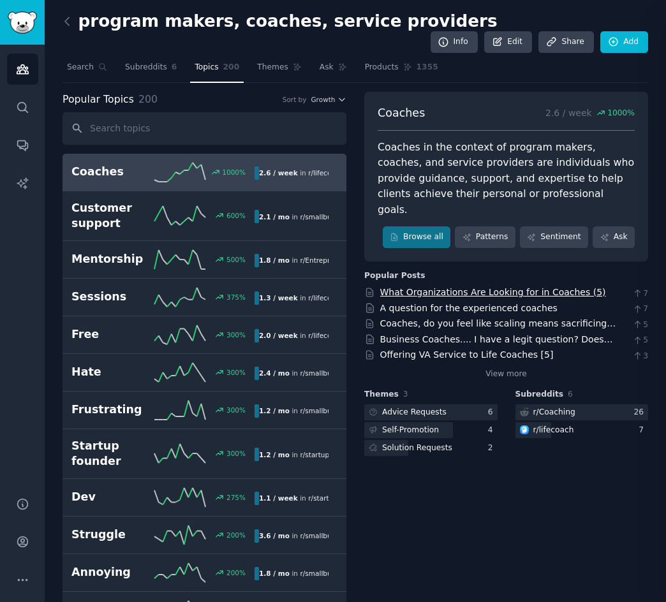
click at [455, 287] on link "What Organizations Are Looking for in Coaches (5)" at bounding box center [493, 292] width 226 height 10
click at [490, 303] on link "A question for the experienced coaches" at bounding box center [468, 308] width 177 height 10
click at [443, 318] on link "Coaches, do you feel like scaling means sacrificing what actually works?" at bounding box center [498, 330] width 236 height 24
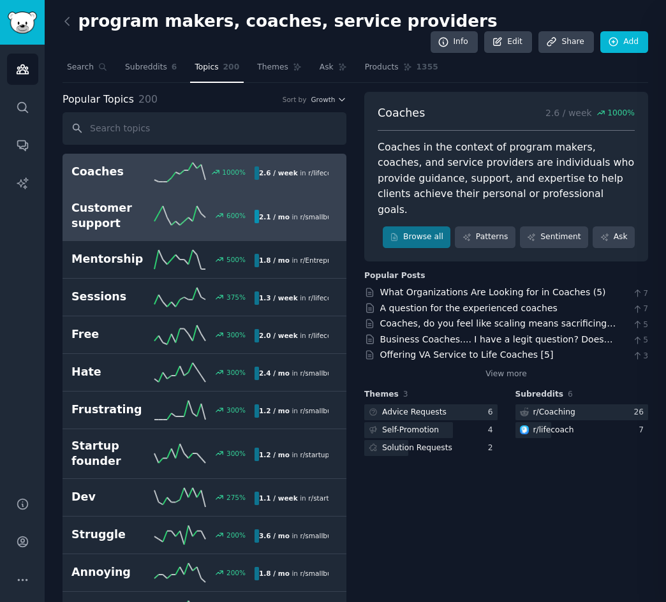
click at [117, 200] on h2 "Customer support" at bounding box center [112, 215] width 83 height 31
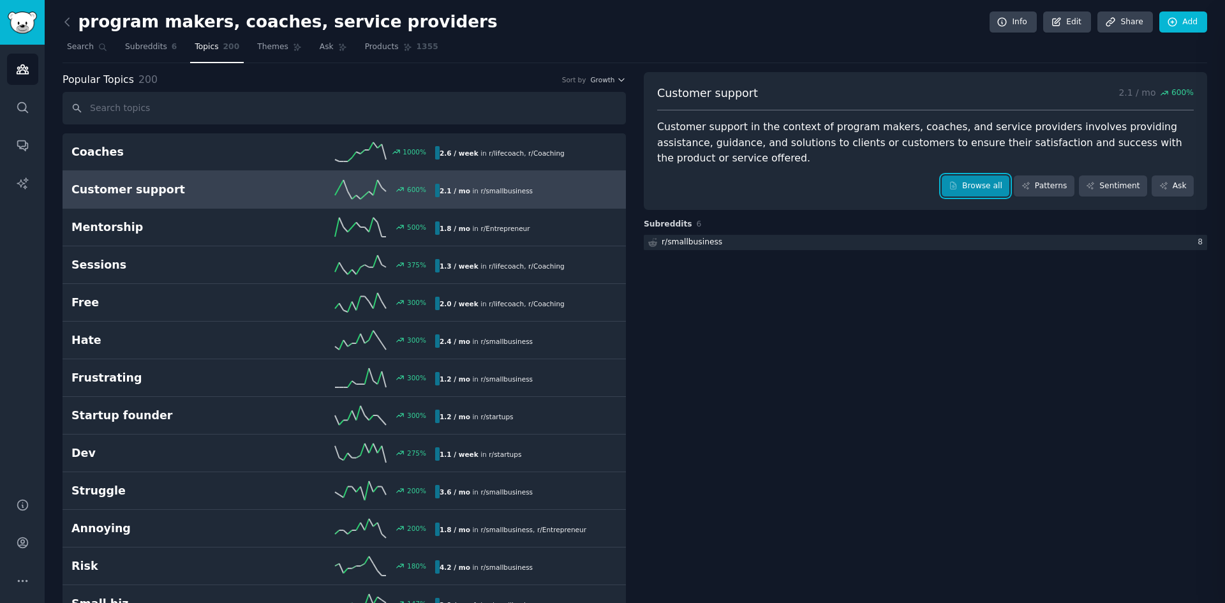
click at [984, 182] on link "Browse all" at bounding box center [975, 186] width 68 height 22
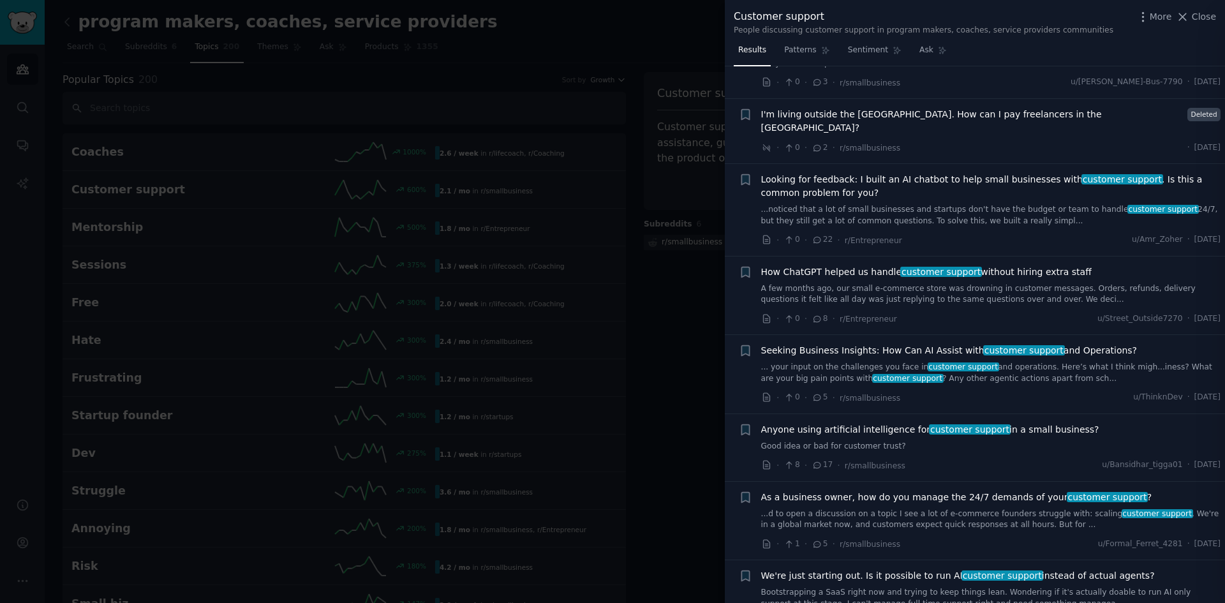
scroll to position [510, 0]
